Goal: Task Accomplishment & Management: Manage account settings

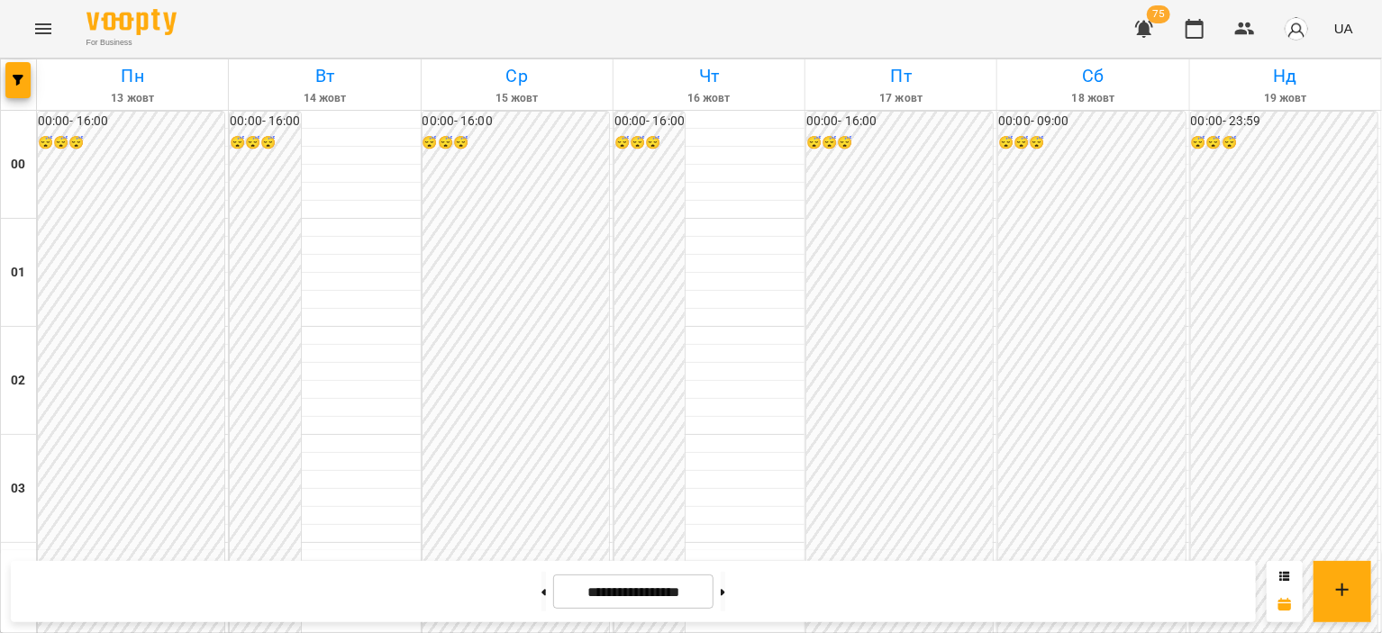
scroll to position [1801, 0]
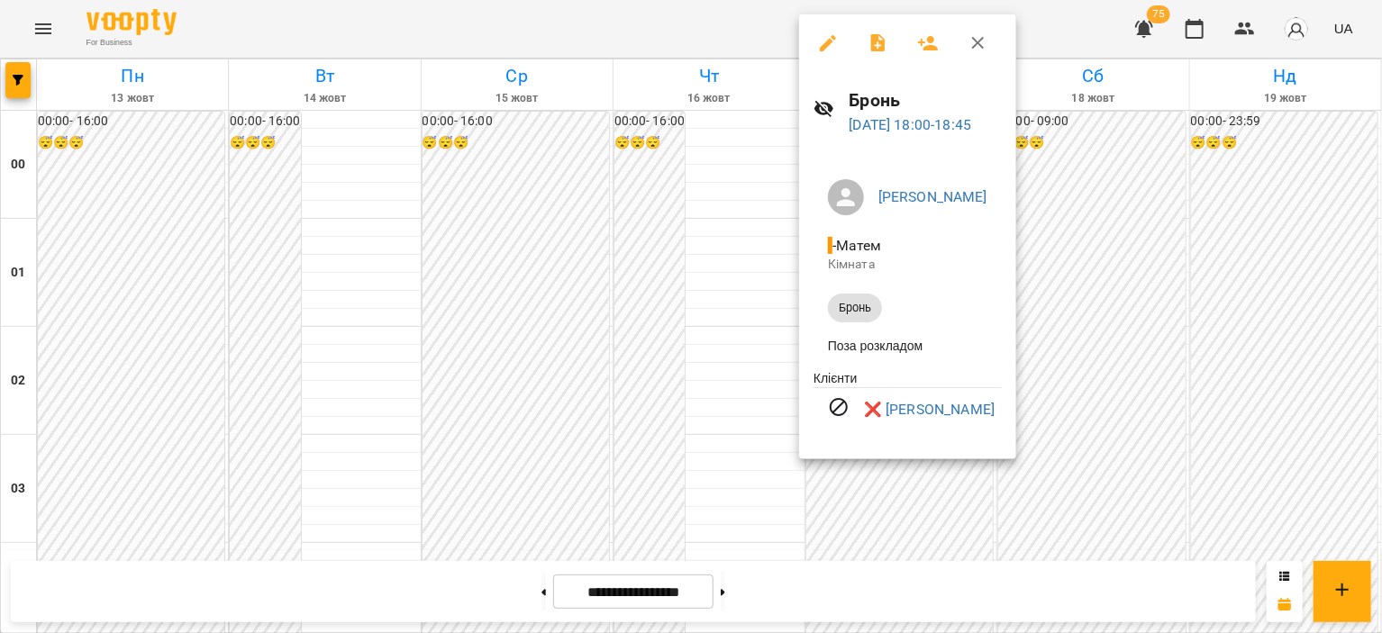
click at [1161, 339] on div at bounding box center [691, 316] width 1382 height 633
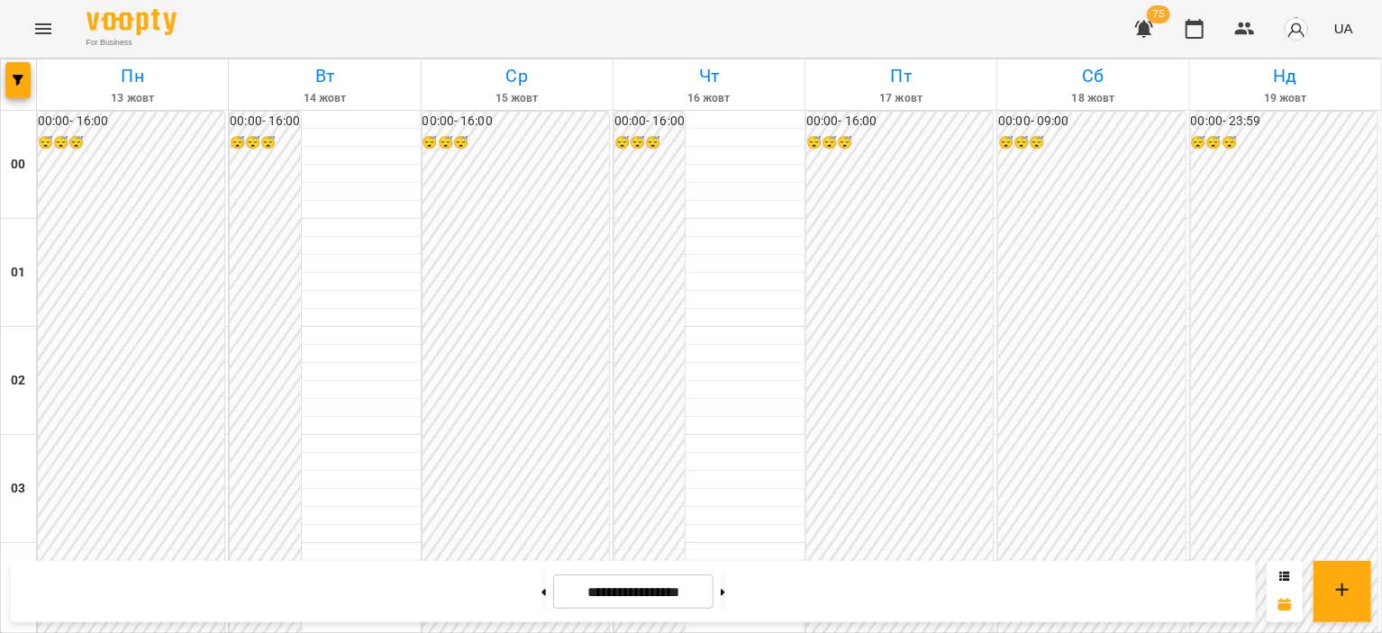
scroll to position [1982, 0]
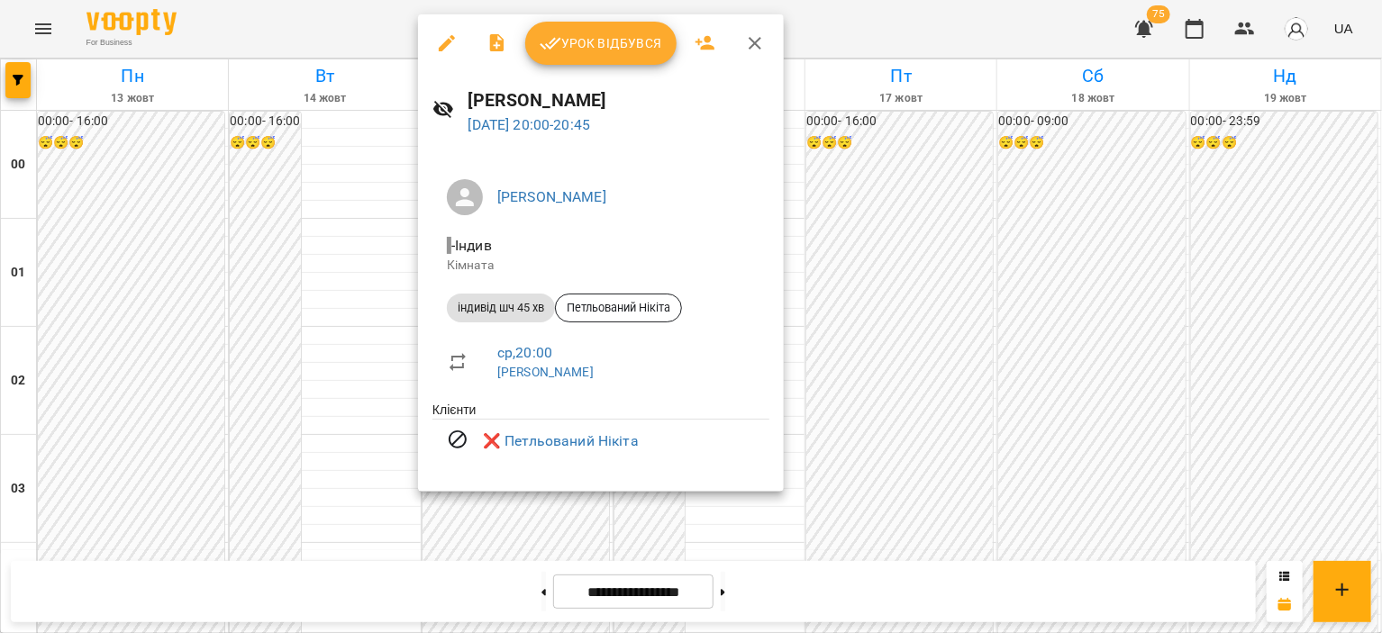
click at [392, 441] on div at bounding box center [691, 316] width 1382 height 633
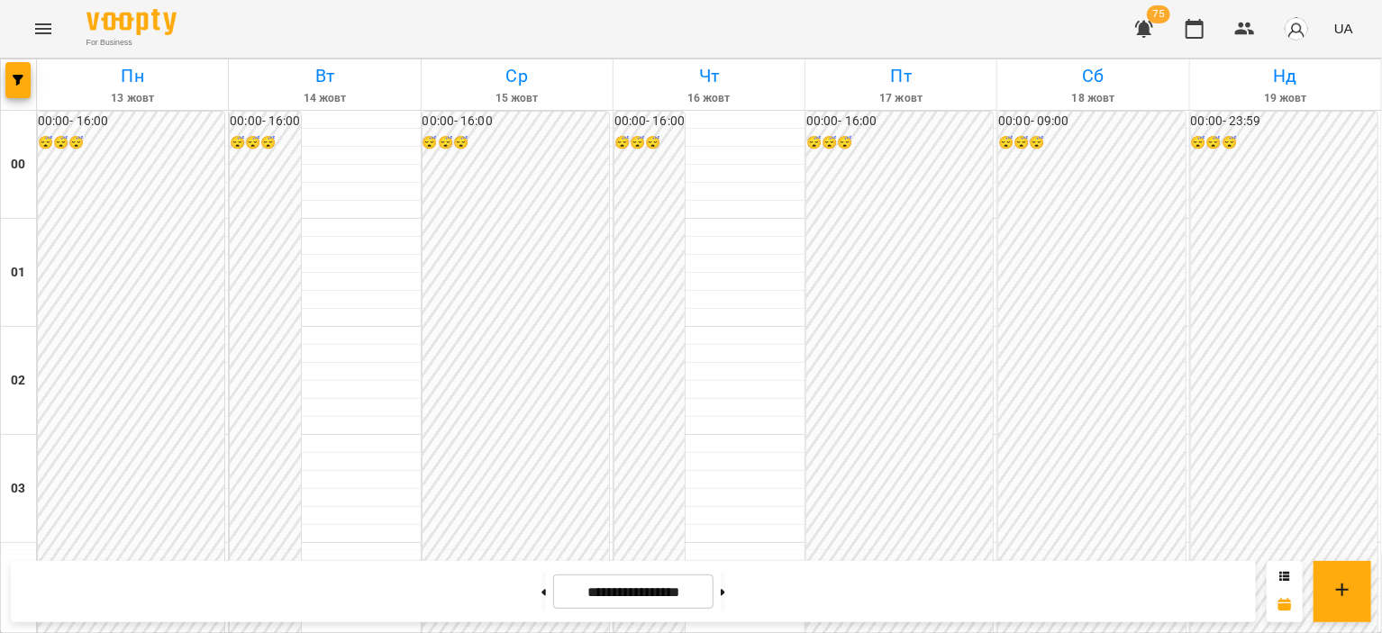
scroll to position [1891, 0]
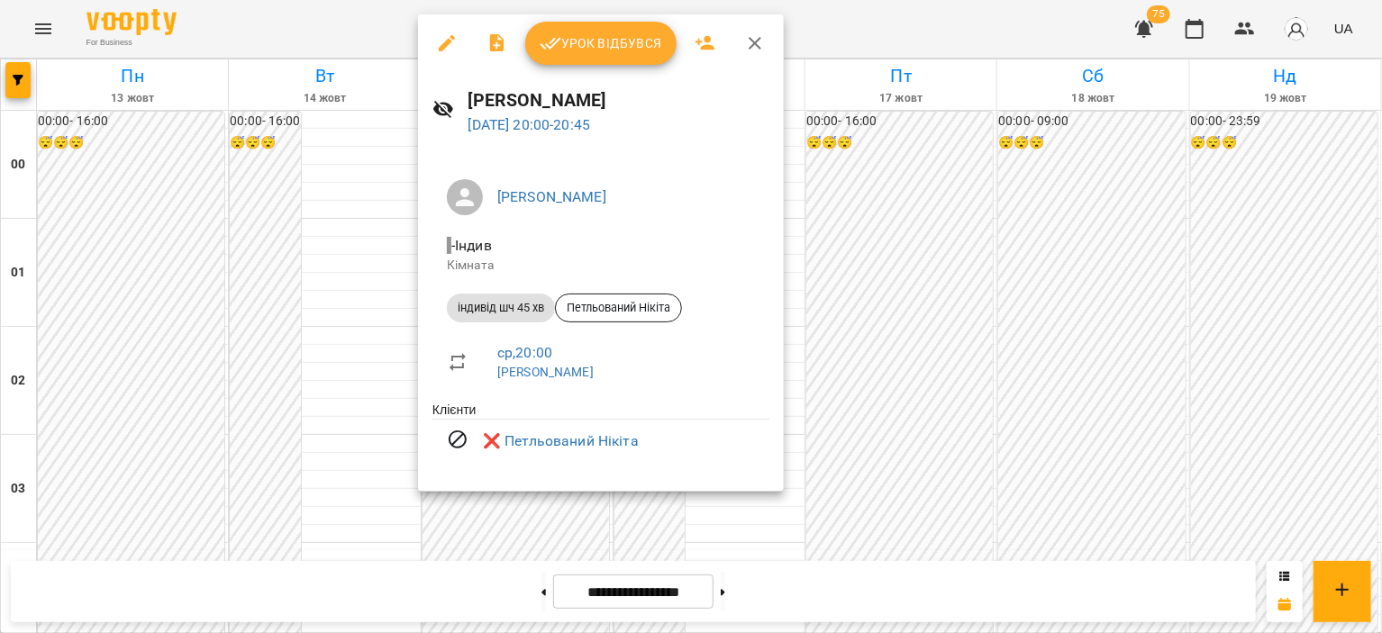
click at [1185, 335] on div at bounding box center [691, 316] width 1382 height 633
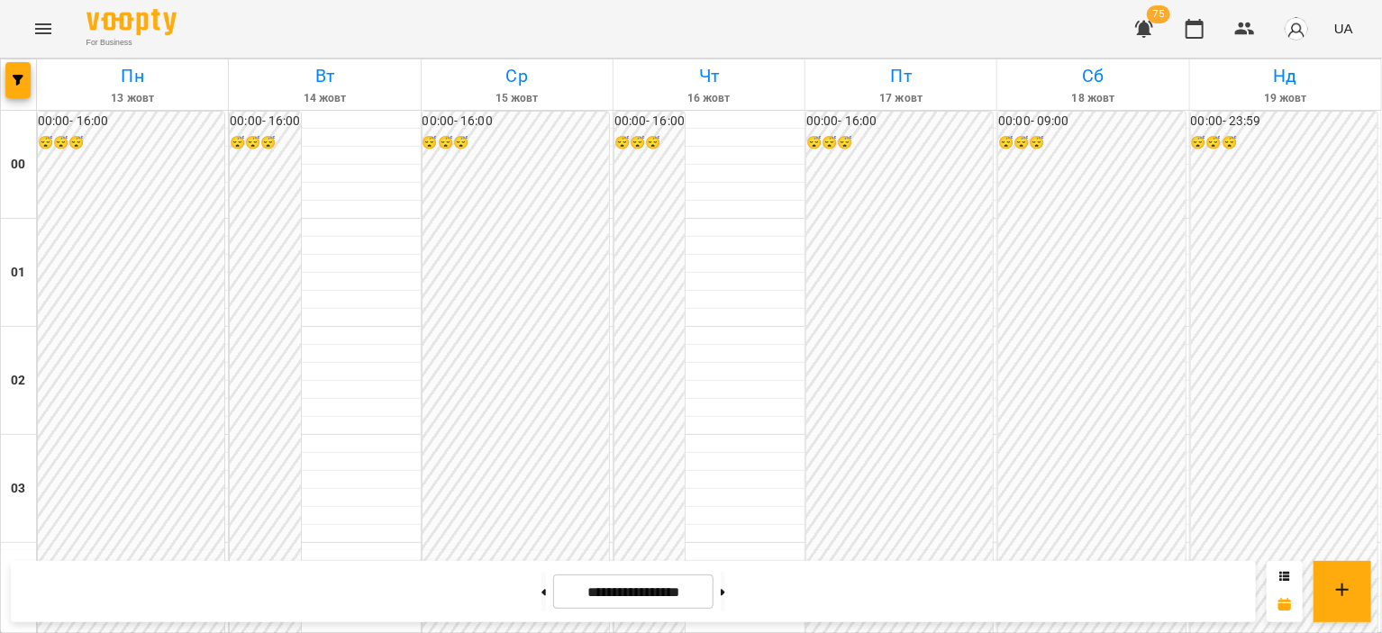
scroll to position [811, 0]
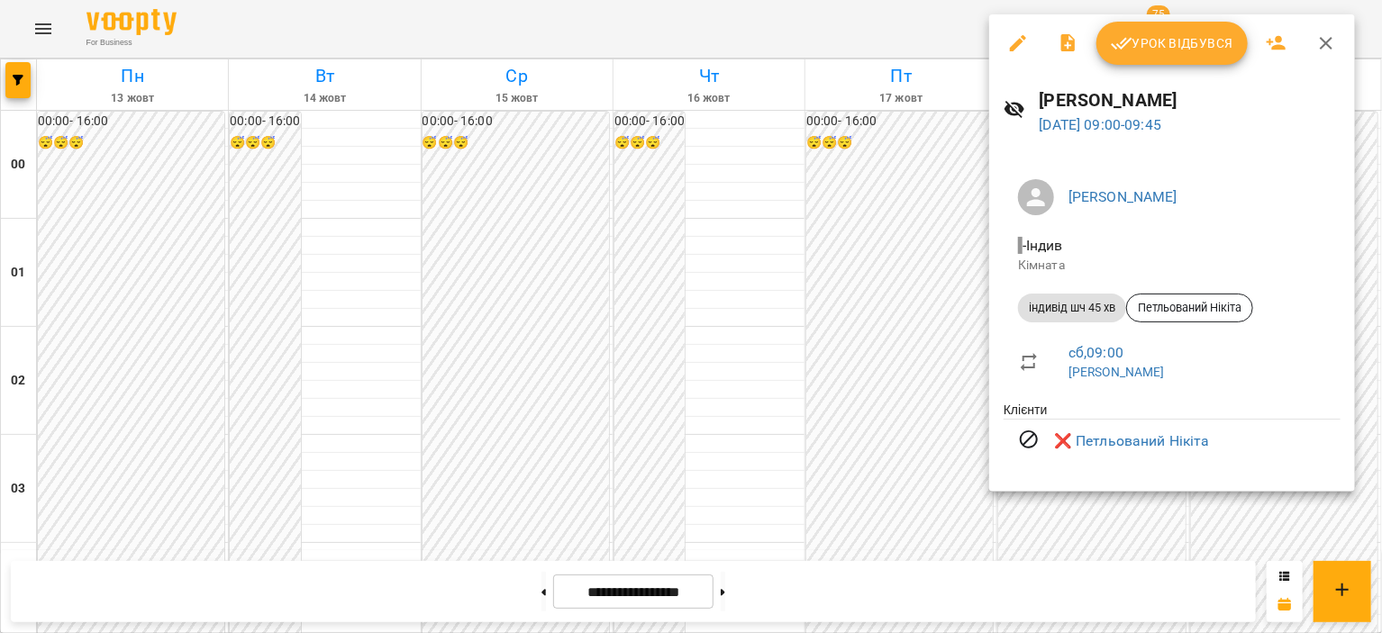
drag, startPoint x: 1241, startPoint y: 538, endPoint x: 1196, endPoint y: 482, distance: 71.7
click at [1240, 538] on div at bounding box center [691, 316] width 1382 height 633
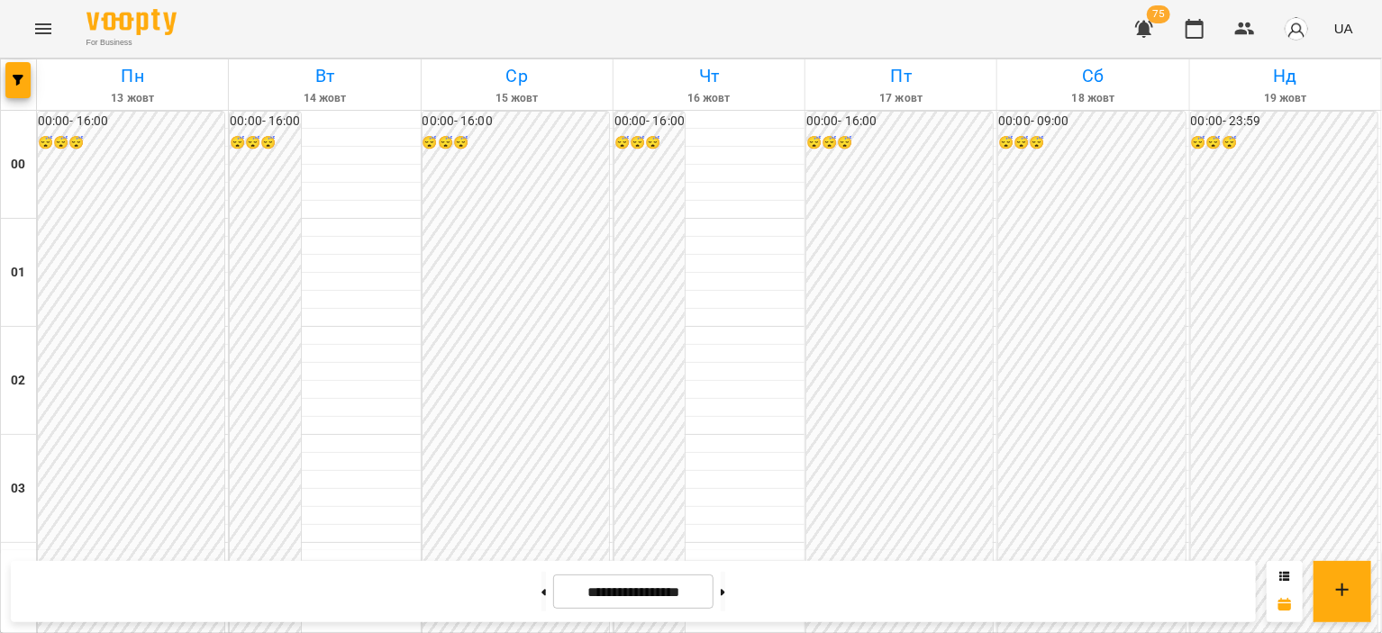
scroll to position [1792, 0]
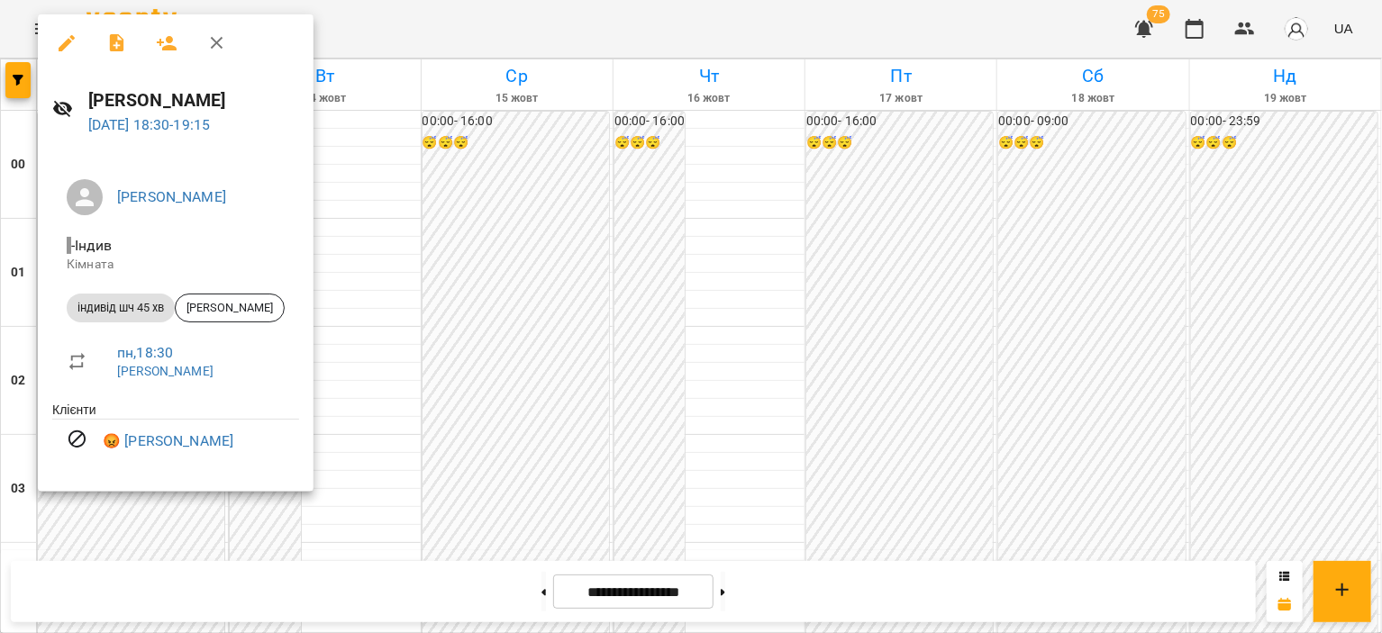
click at [446, 440] on div at bounding box center [691, 316] width 1382 height 633
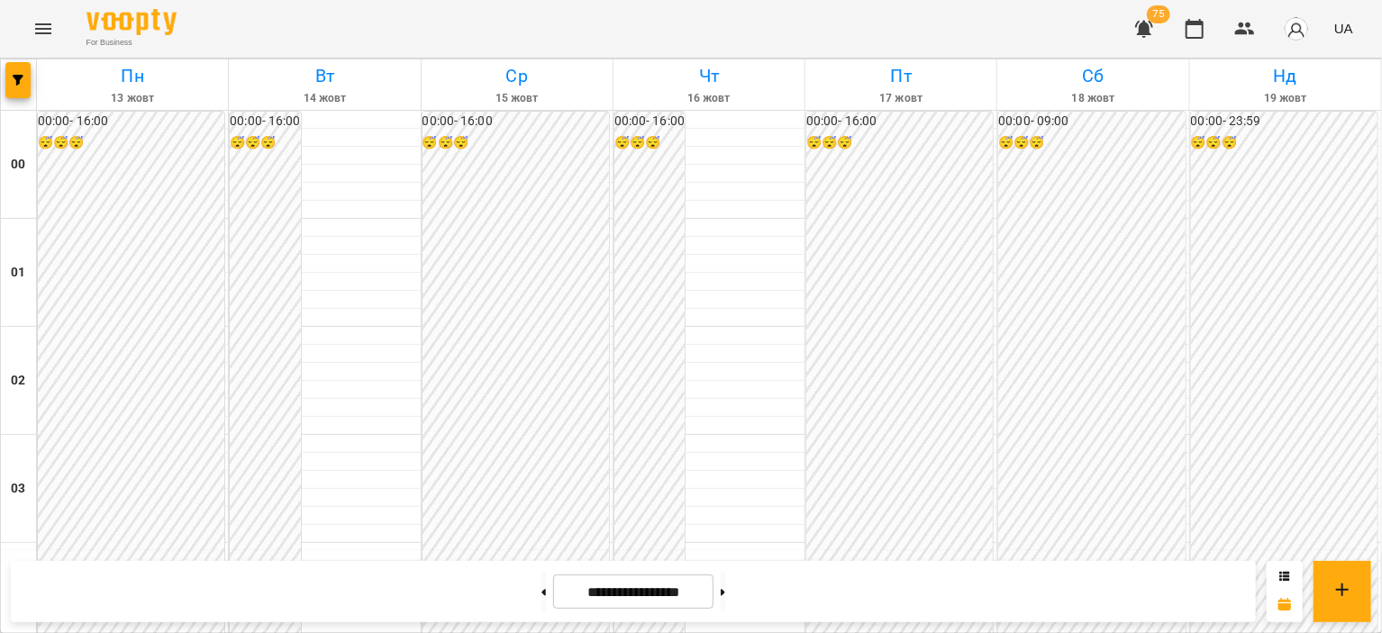
scroll to position [1611, 0]
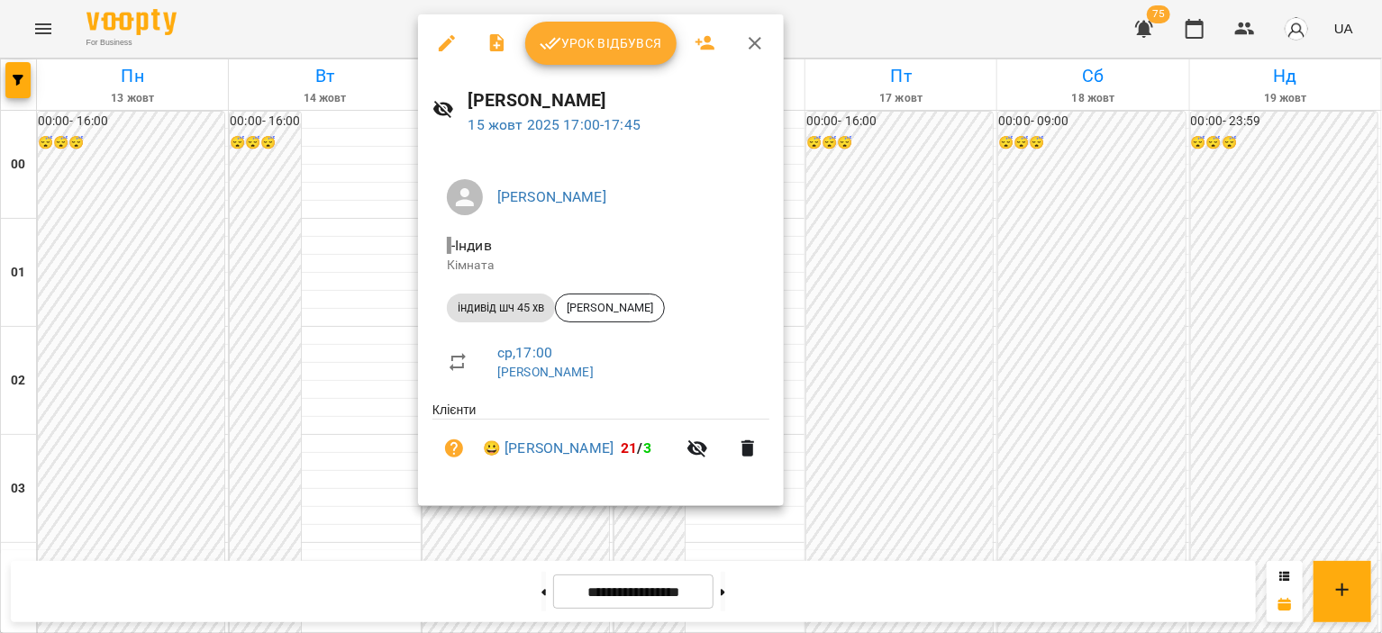
click at [591, 43] on span "Урок відбувся" at bounding box center [601, 43] width 122 height 22
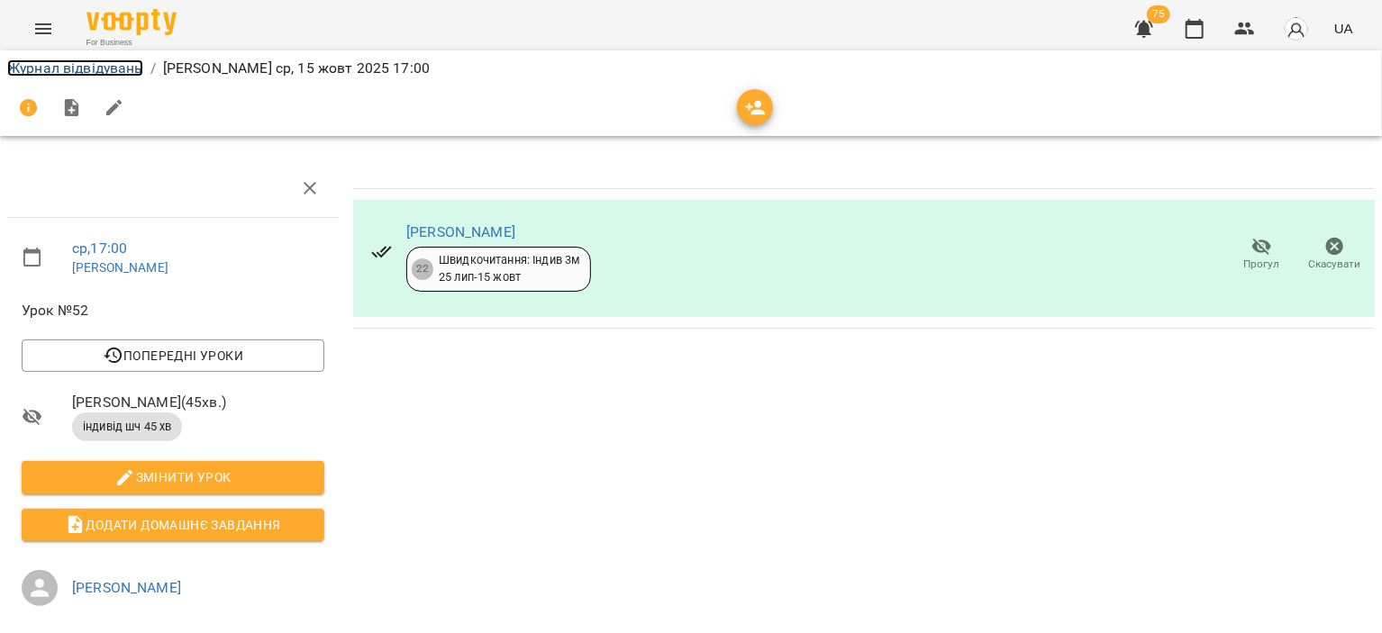
click at [128, 63] on link "Журнал відвідувань" at bounding box center [75, 67] width 136 height 17
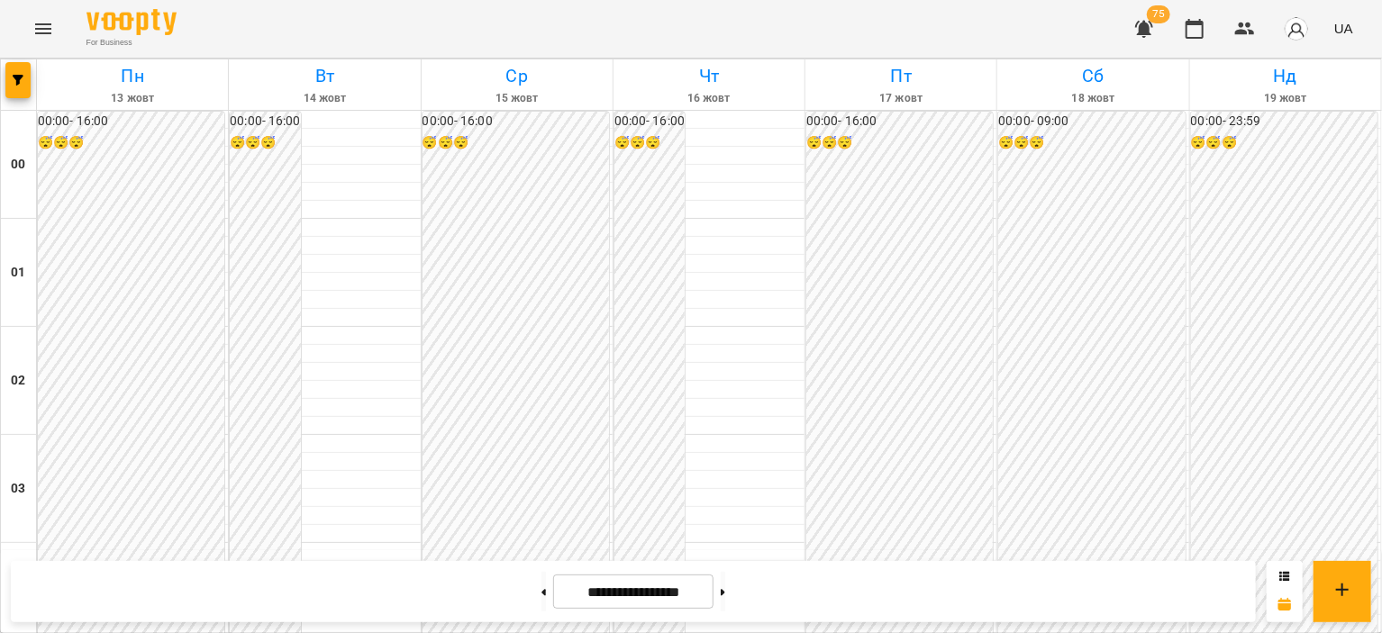
scroll to position [1972, 0]
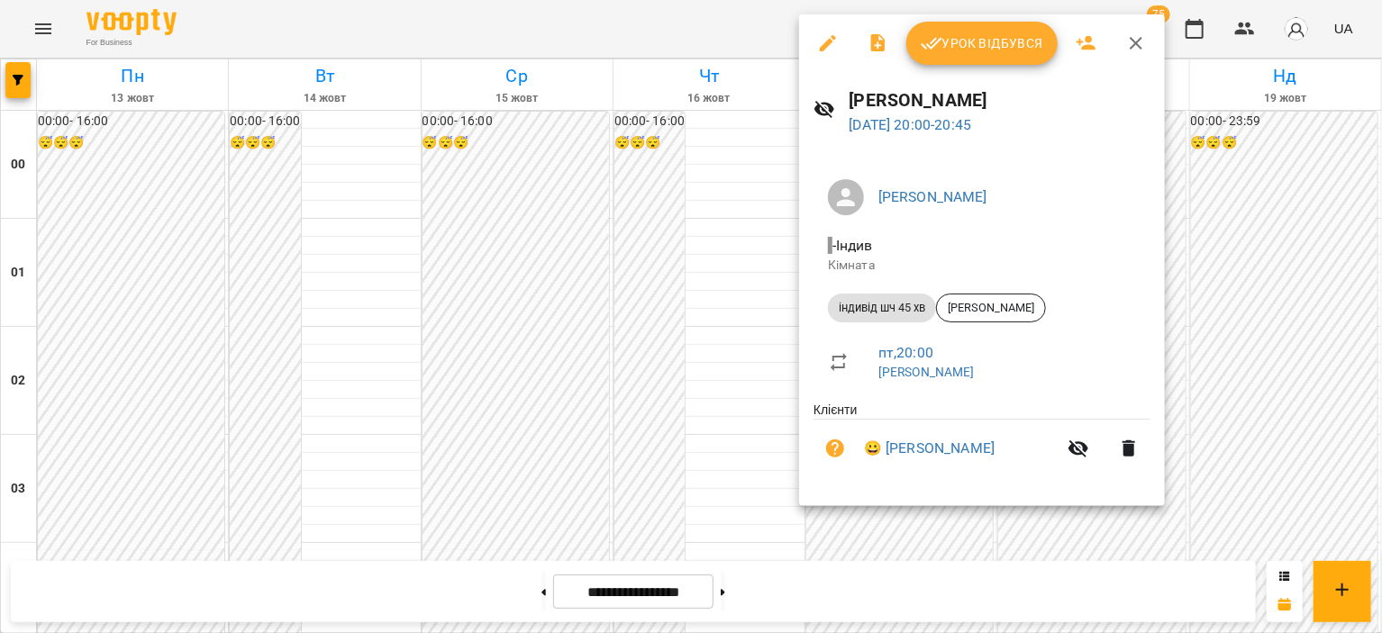
click at [830, 40] on icon "button" at bounding box center [828, 43] width 16 height 16
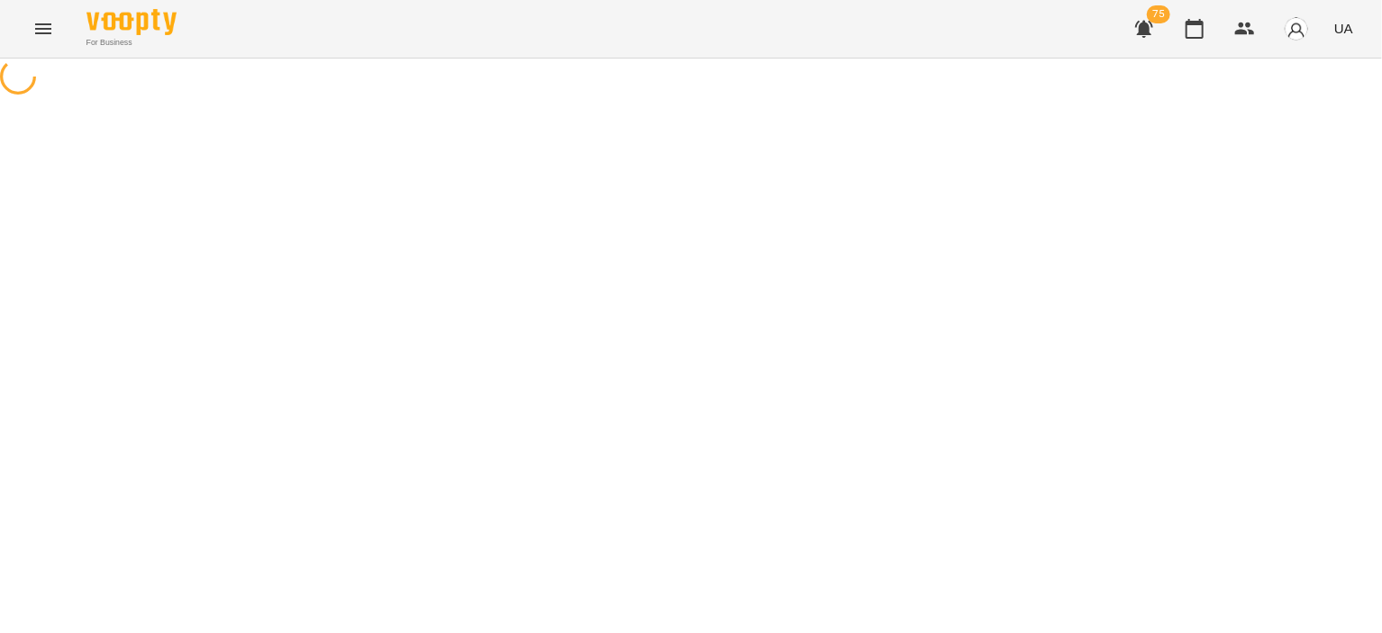
select select "**********"
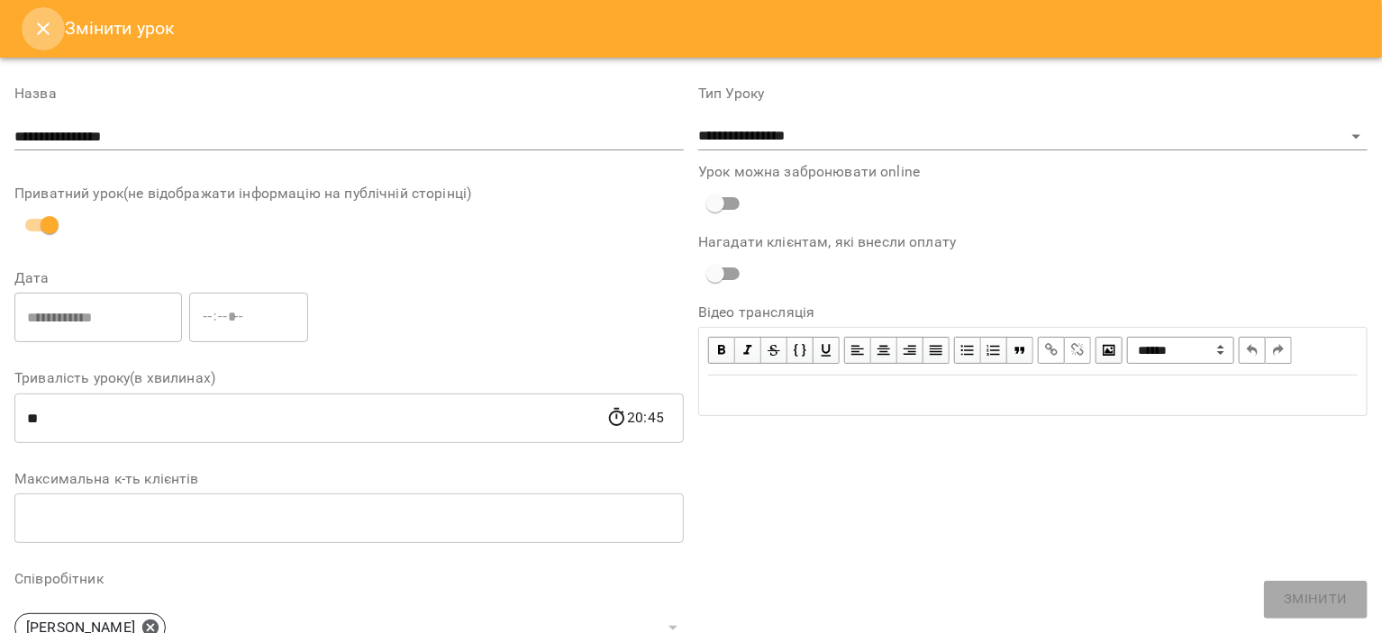
click at [46, 34] on icon "Close" at bounding box center [43, 29] width 22 height 22
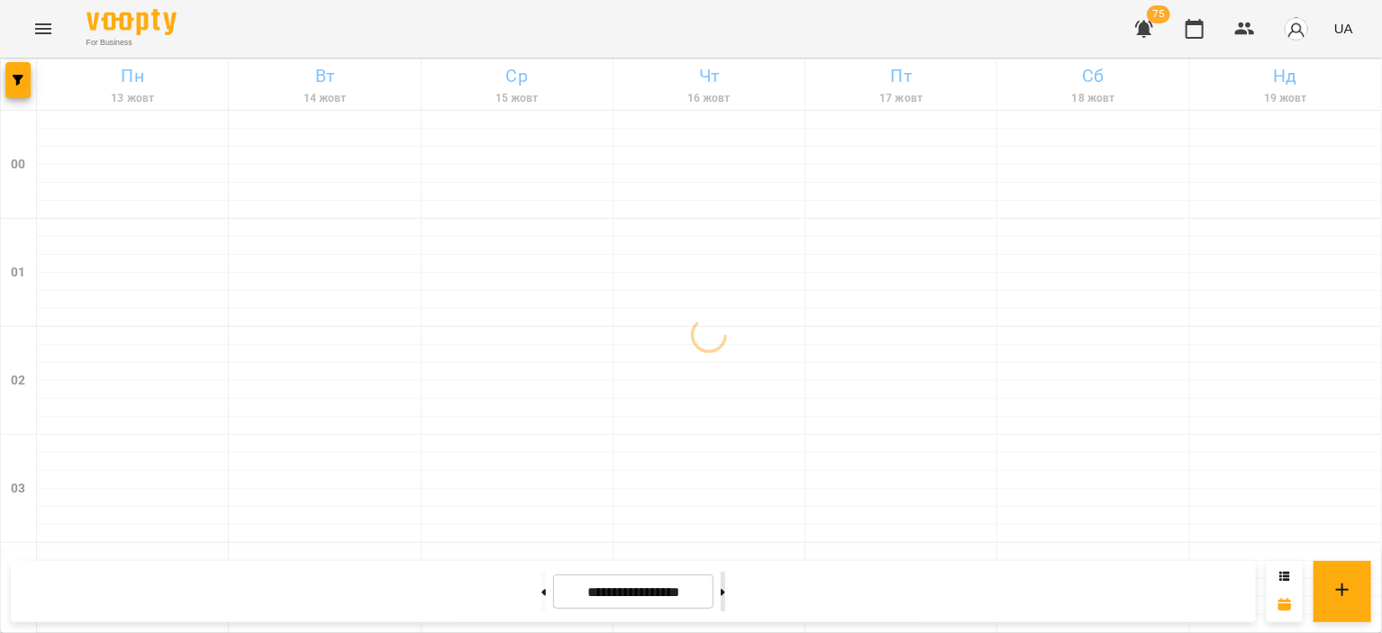
click at [725, 594] on button at bounding box center [723, 592] width 5 height 40
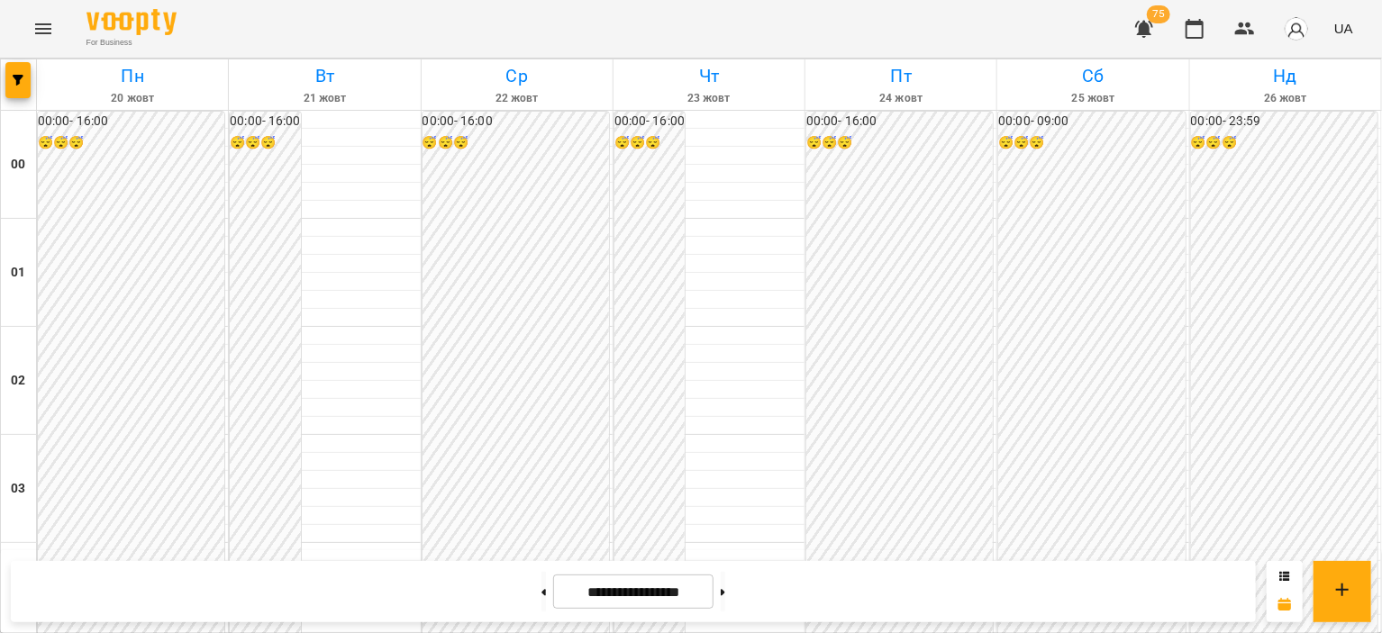
scroll to position [2072, 0]
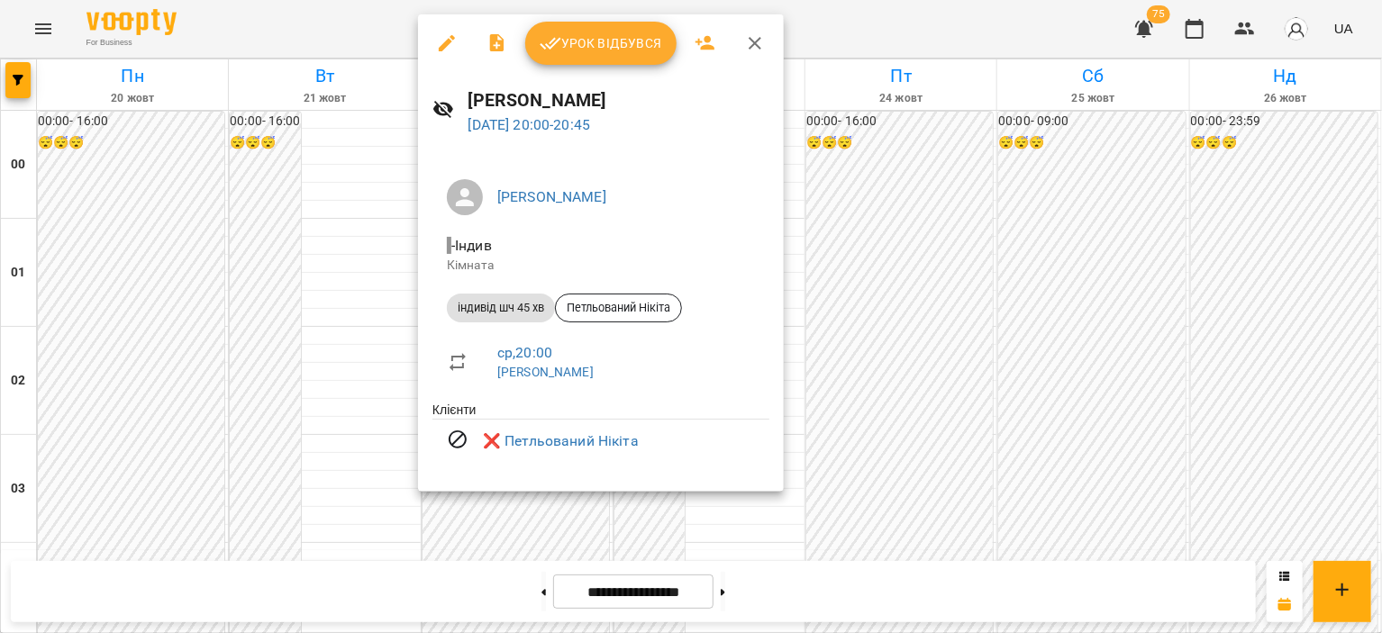
click at [1105, 292] on div at bounding box center [691, 316] width 1382 height 633
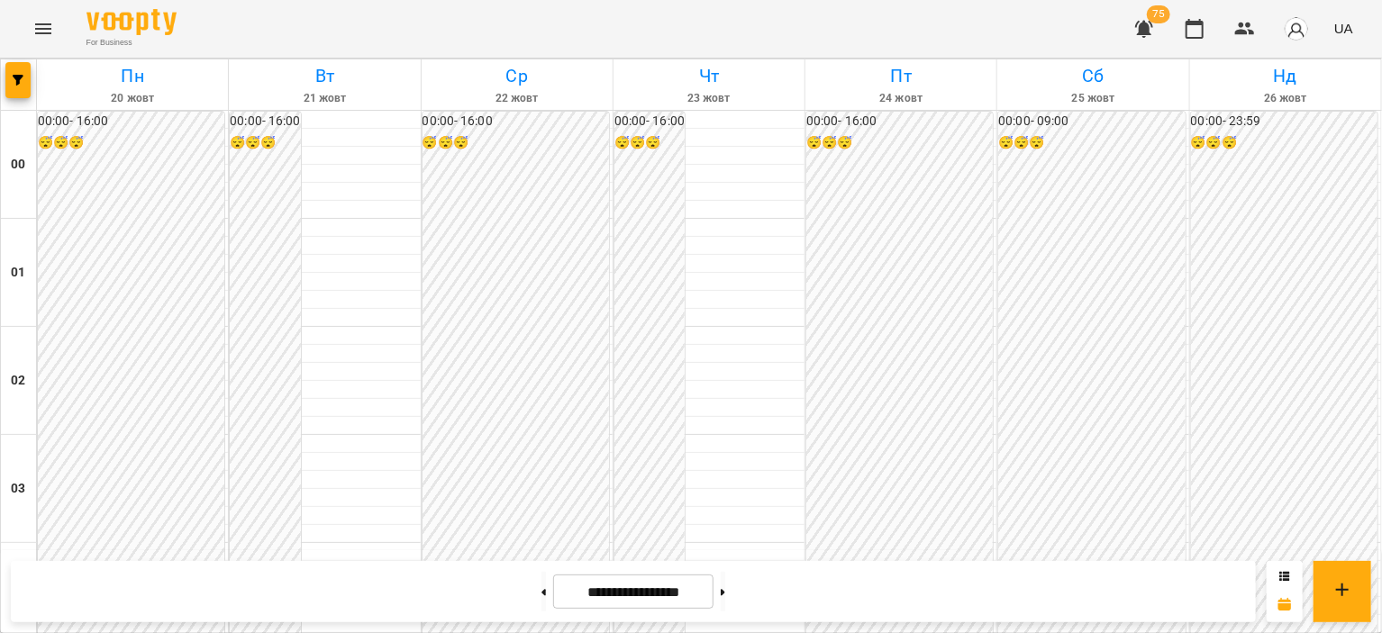
scroll to position [1891, 0]
click at [541, 594] on button at bounding box center [543, 592] width 5 height 40
click at [725, 603] on button at bounding box center [723, 592] width 5 height 40
click at [541, 593] on button at bounding box center [543, 592] width 5 height 40
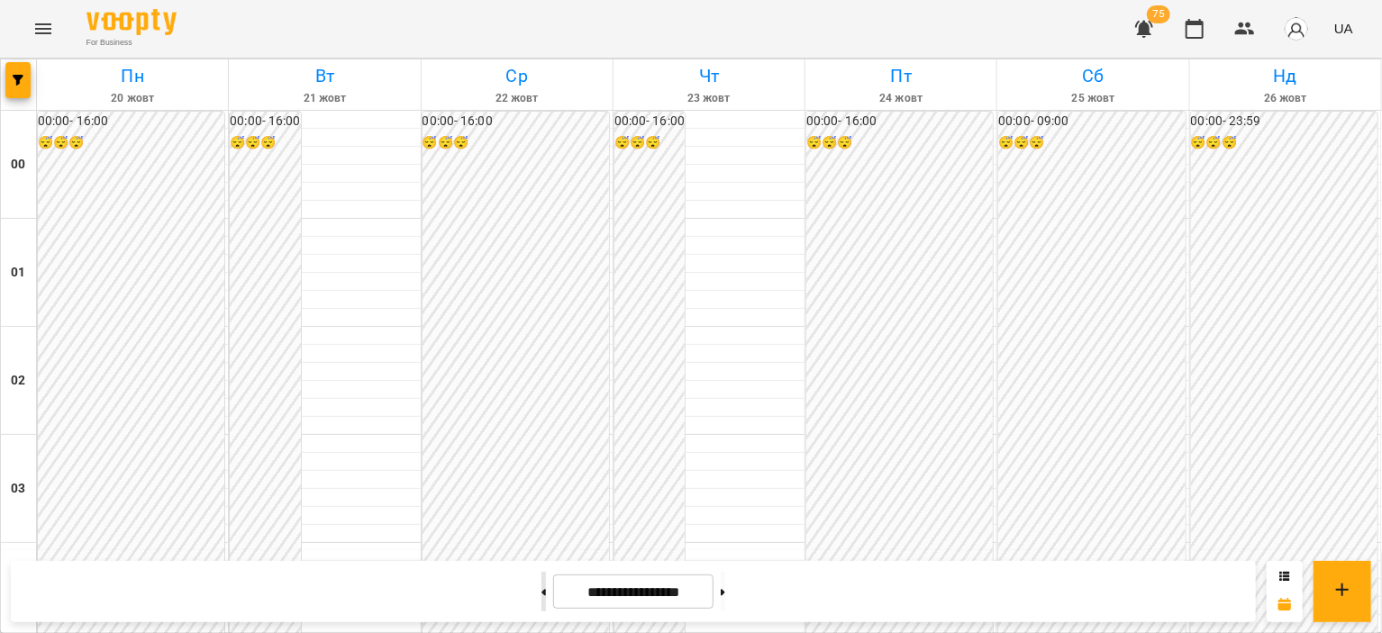
type input "**********"
